Goal: Task Accomplishment & Management: Use online tool/utility

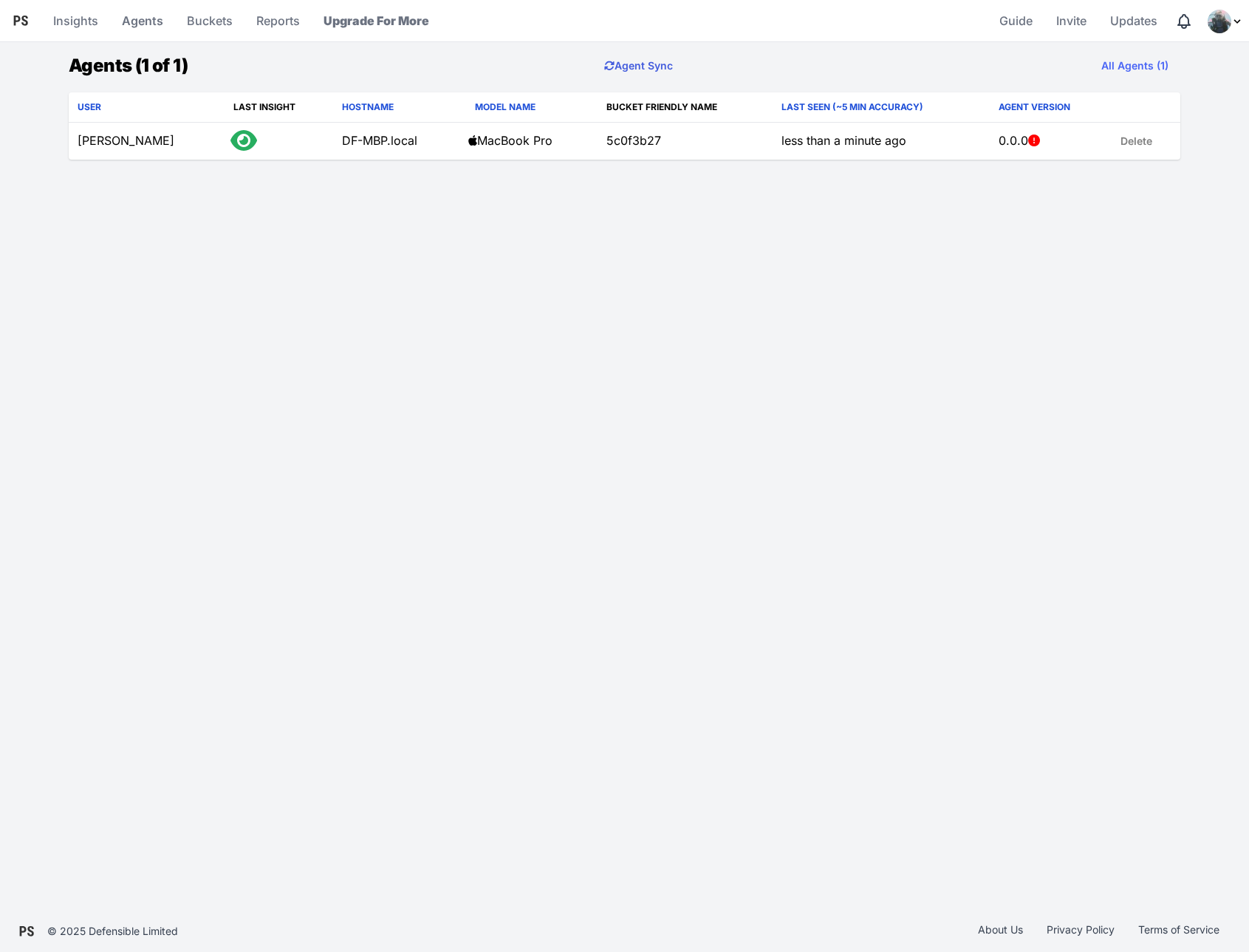
click at [625, 71] on button "Agent Sync" at bounding box center [638, 66] width 93 height 30
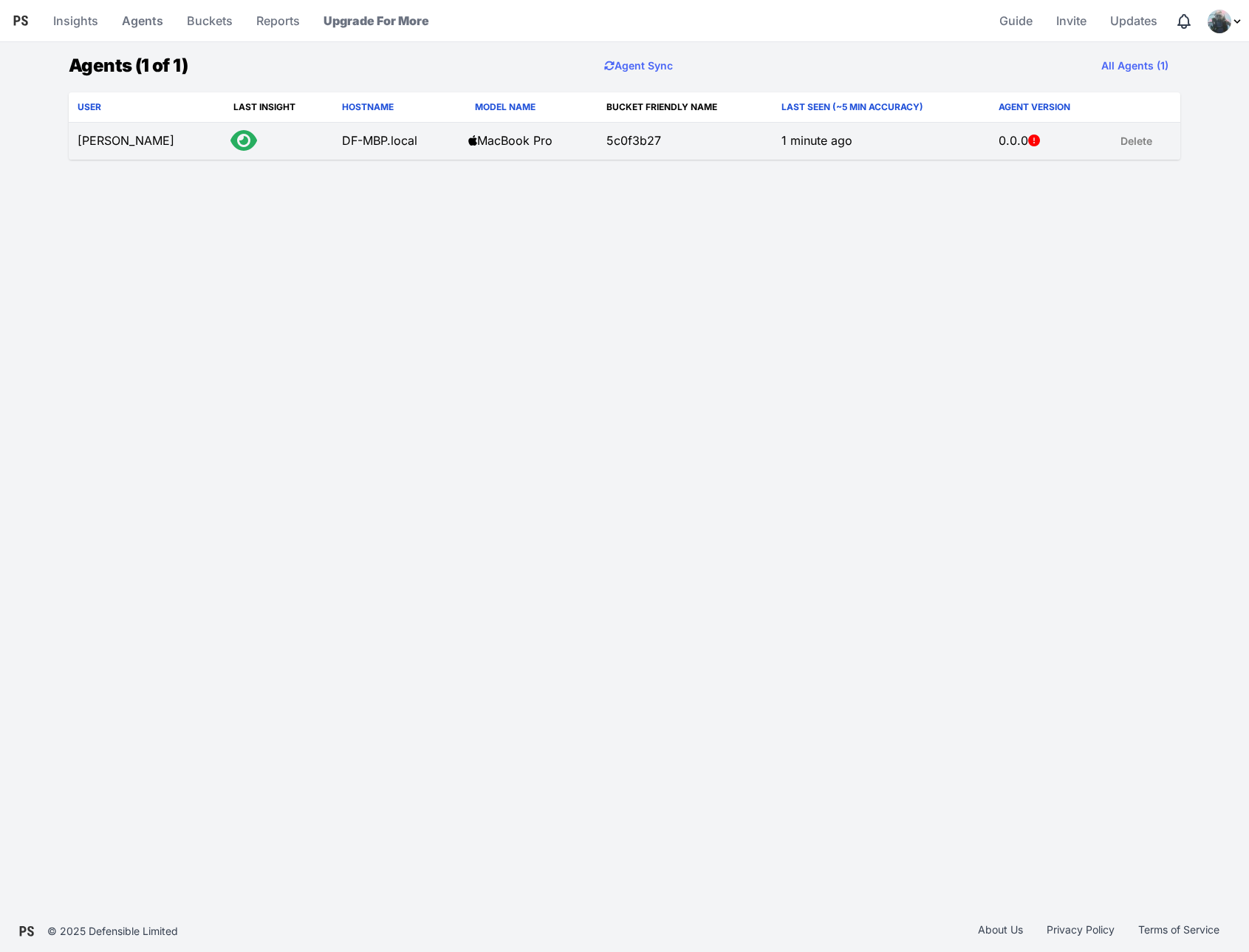
click at [90, 141] on td "david" at bounding box center [146, 141] width 156 height 38
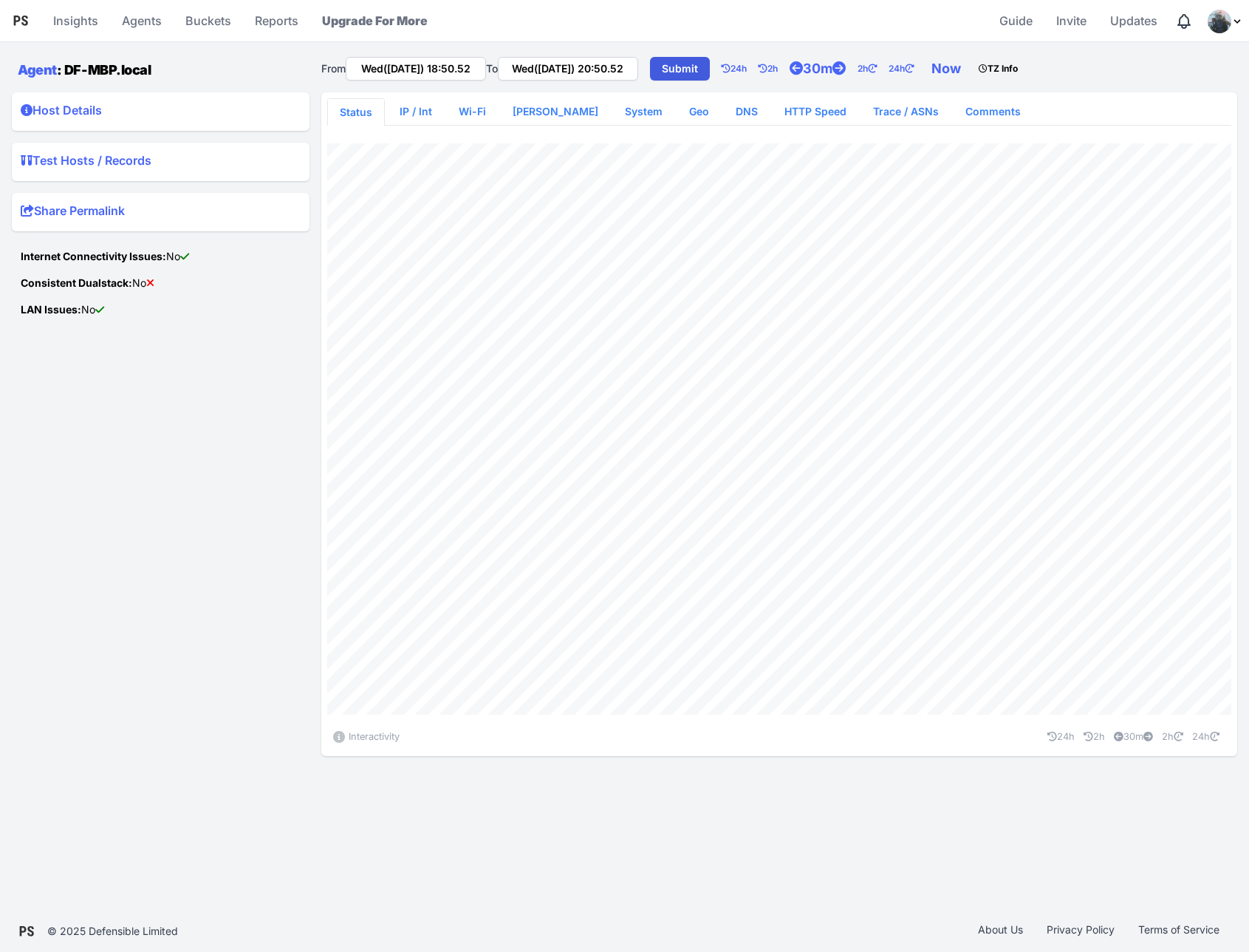
click at [138, 108] on summary "Host Details" at bounding box center [160, 113] width 280 height 23
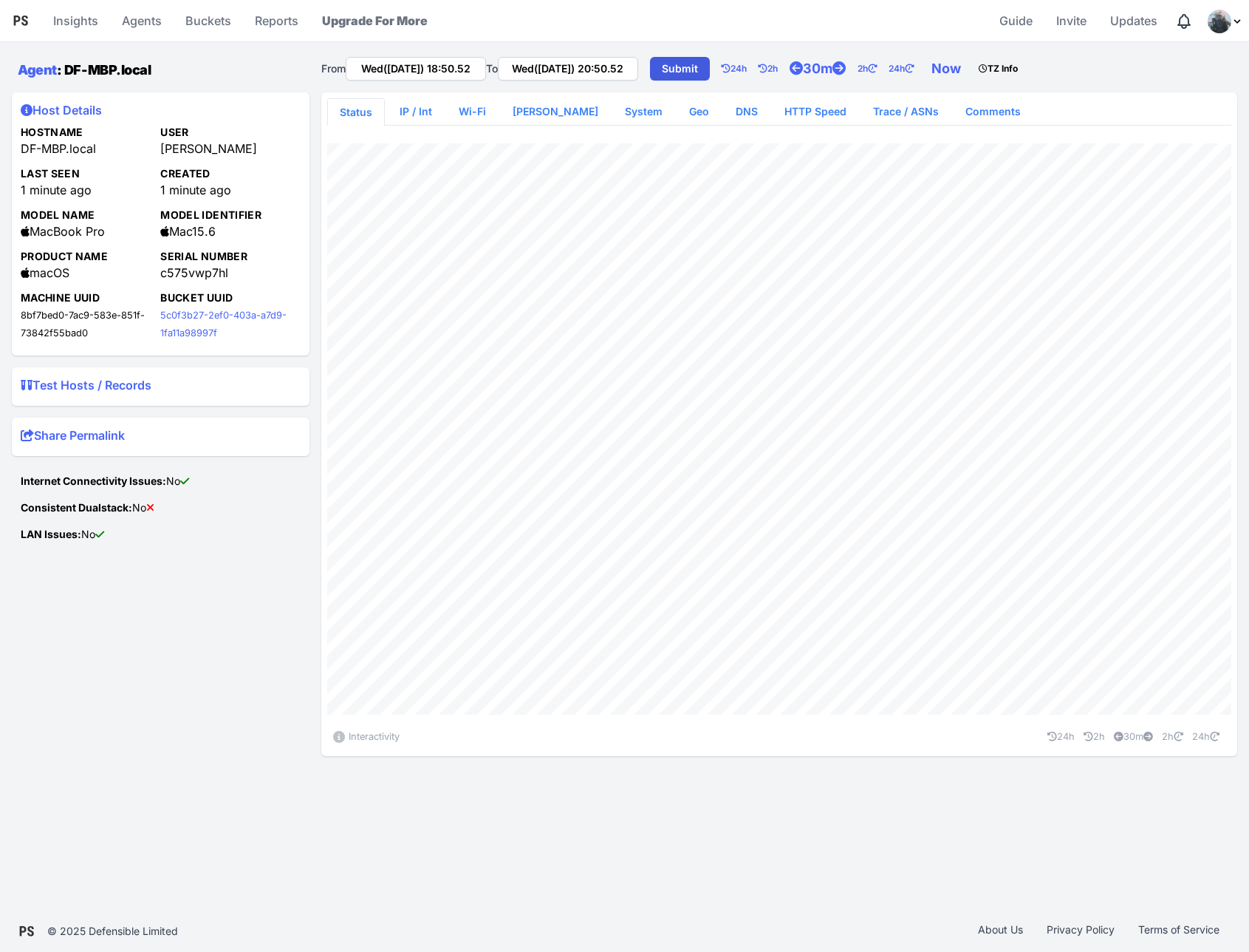
click at [165, 388] on summary "Test Hosts / Records" at bounding box center [160, 388] width 280 height 23
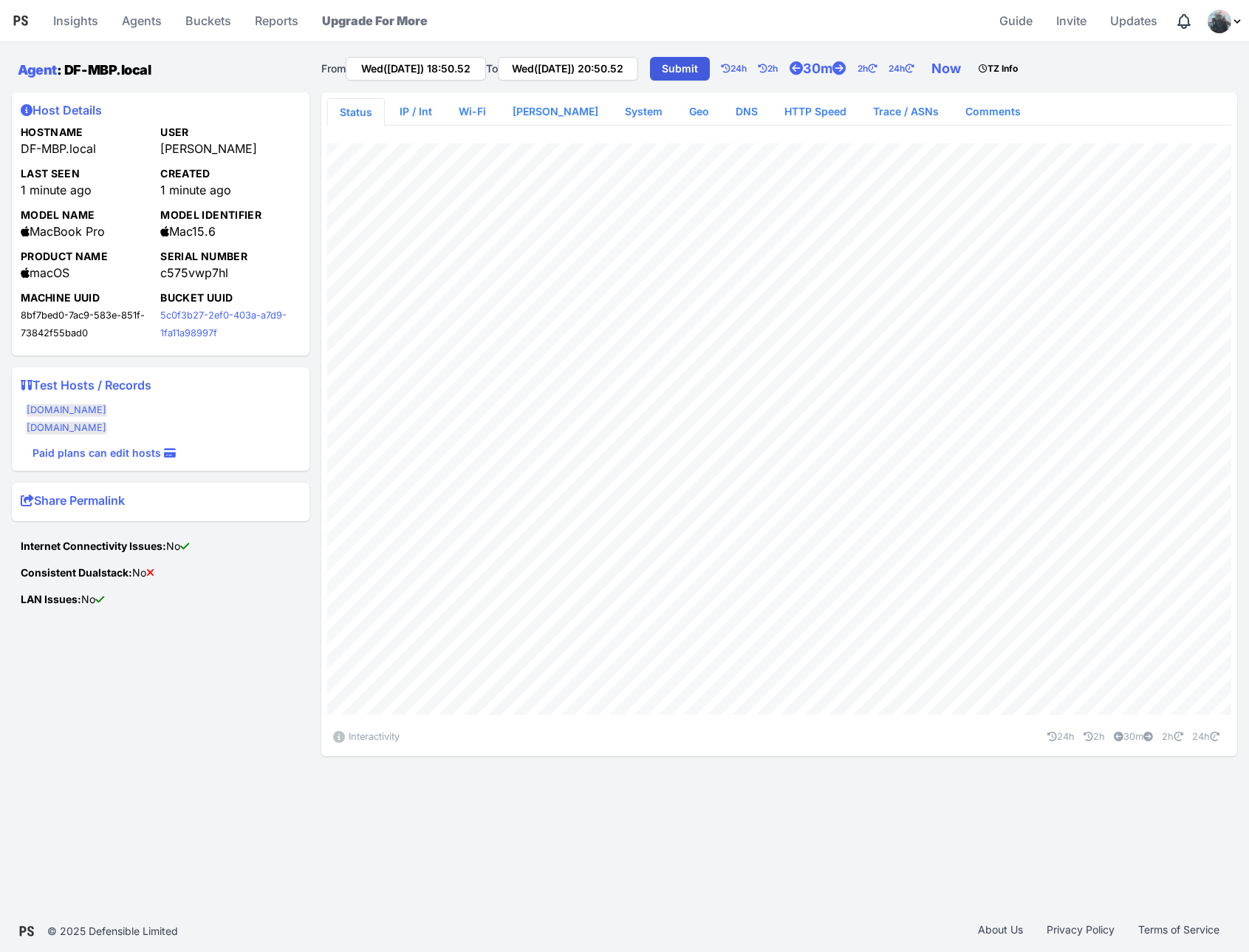
click at [120, 504] on summary "Share Permalink" at bounding box center [160, 503] width 280 height 23
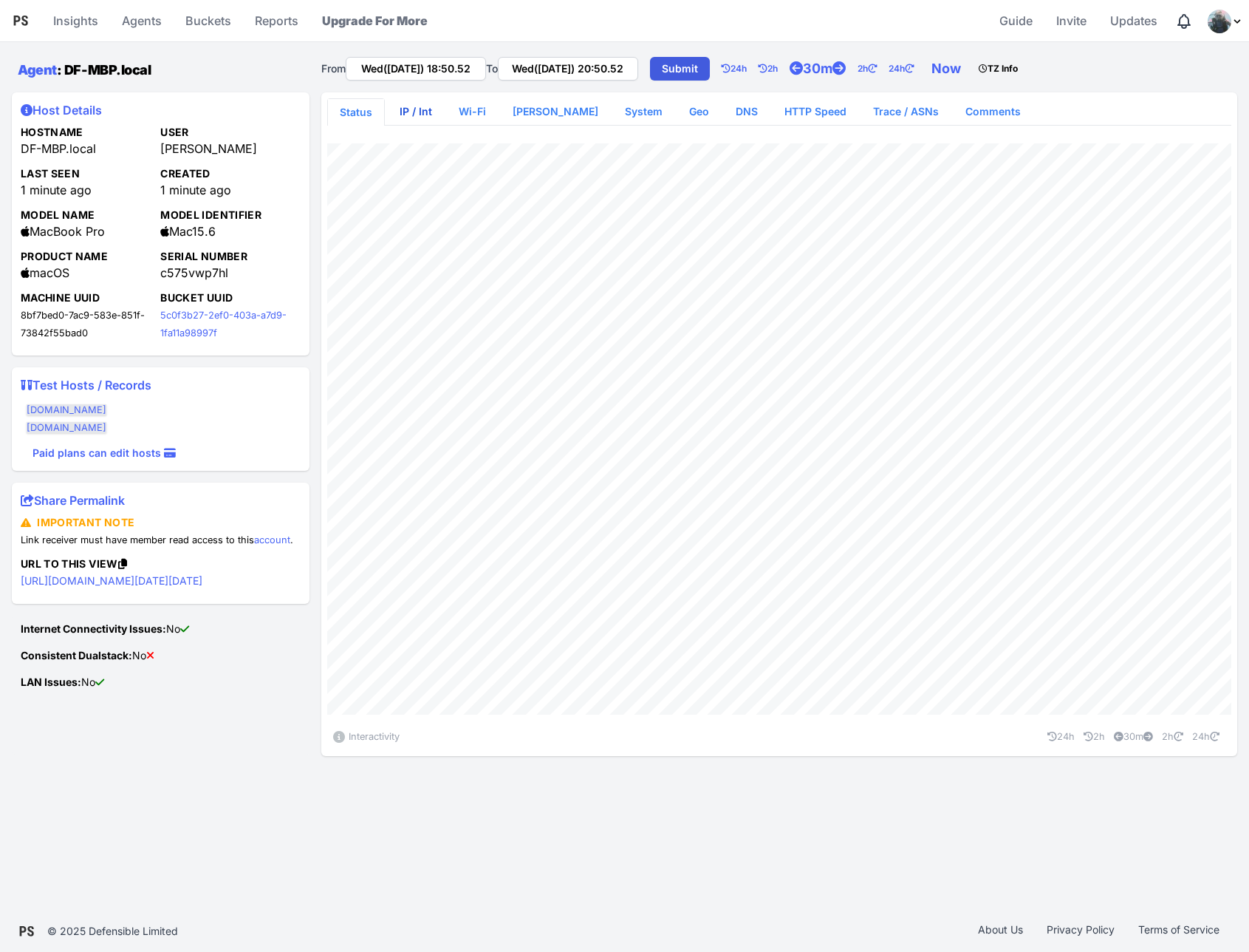
click at [415, 111] on link "IP / Int" at bounding box center [416, 112] width 56 height 27
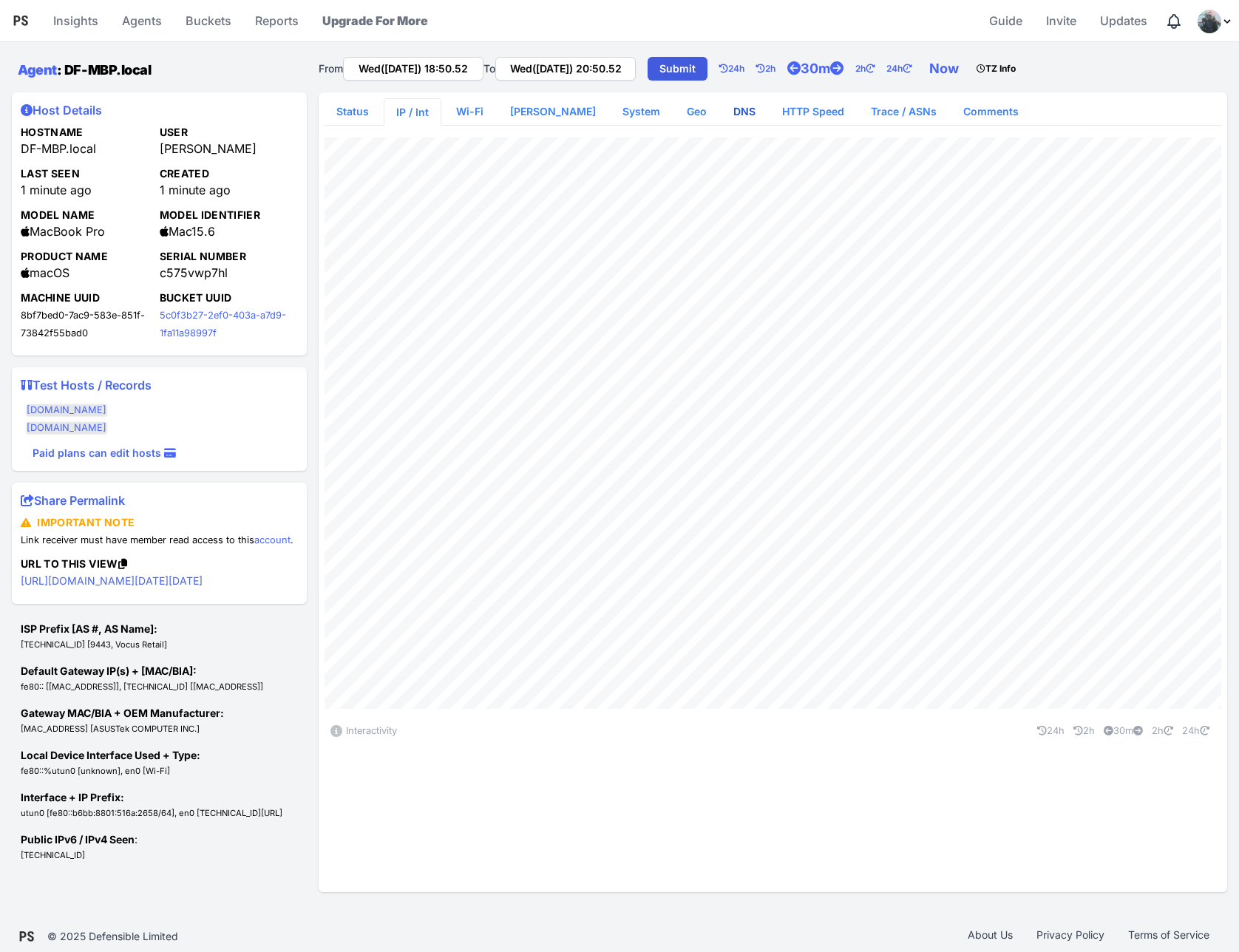
click at [727, 113] on link "DNS" at bounding box center [744, 112] width 46 height 27
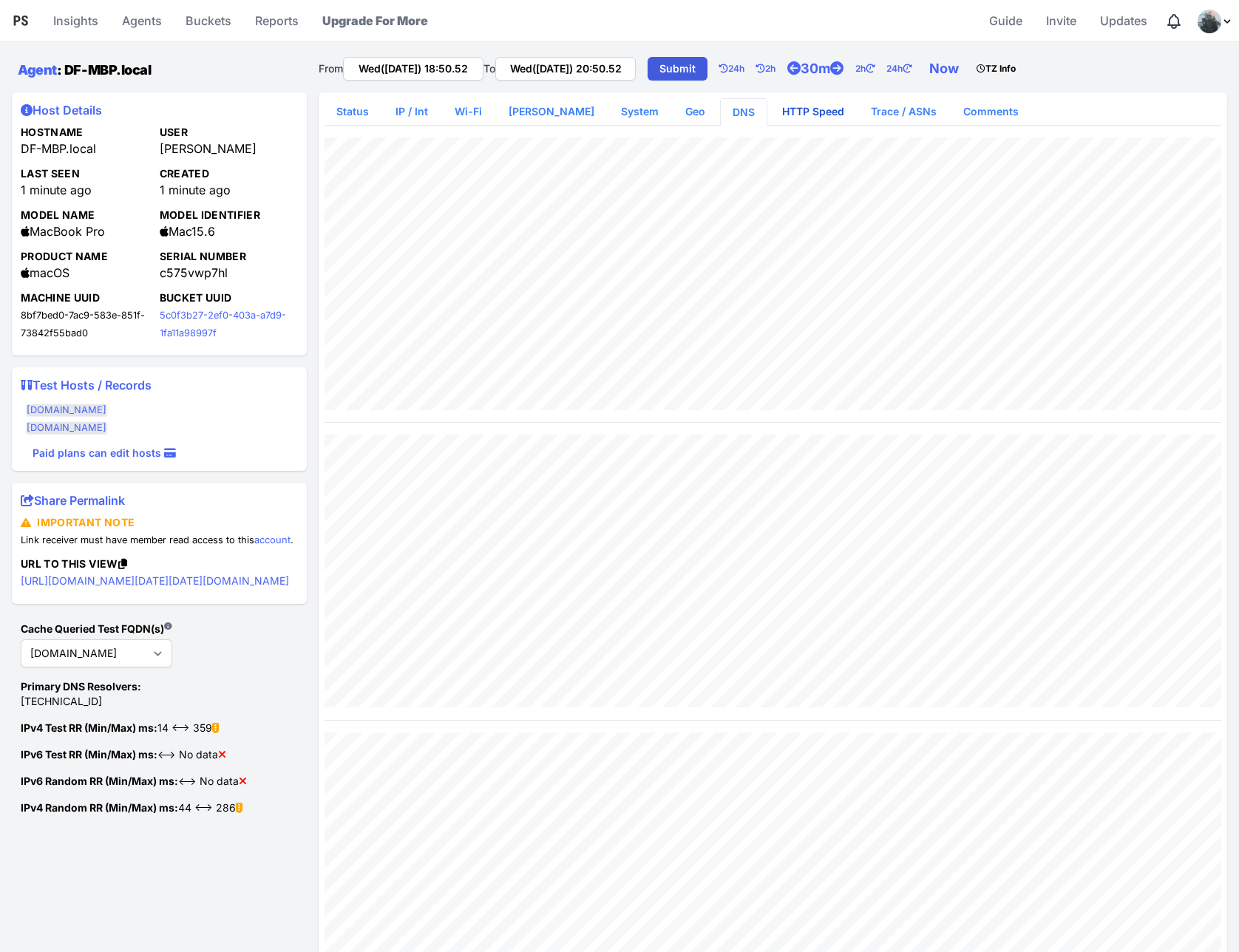
click at [778, 113] on link "HTTP Speed" at bounding box center [813, 112] width 86 height 27
